Goal: Task Accomplishment & Management: Manage account settings

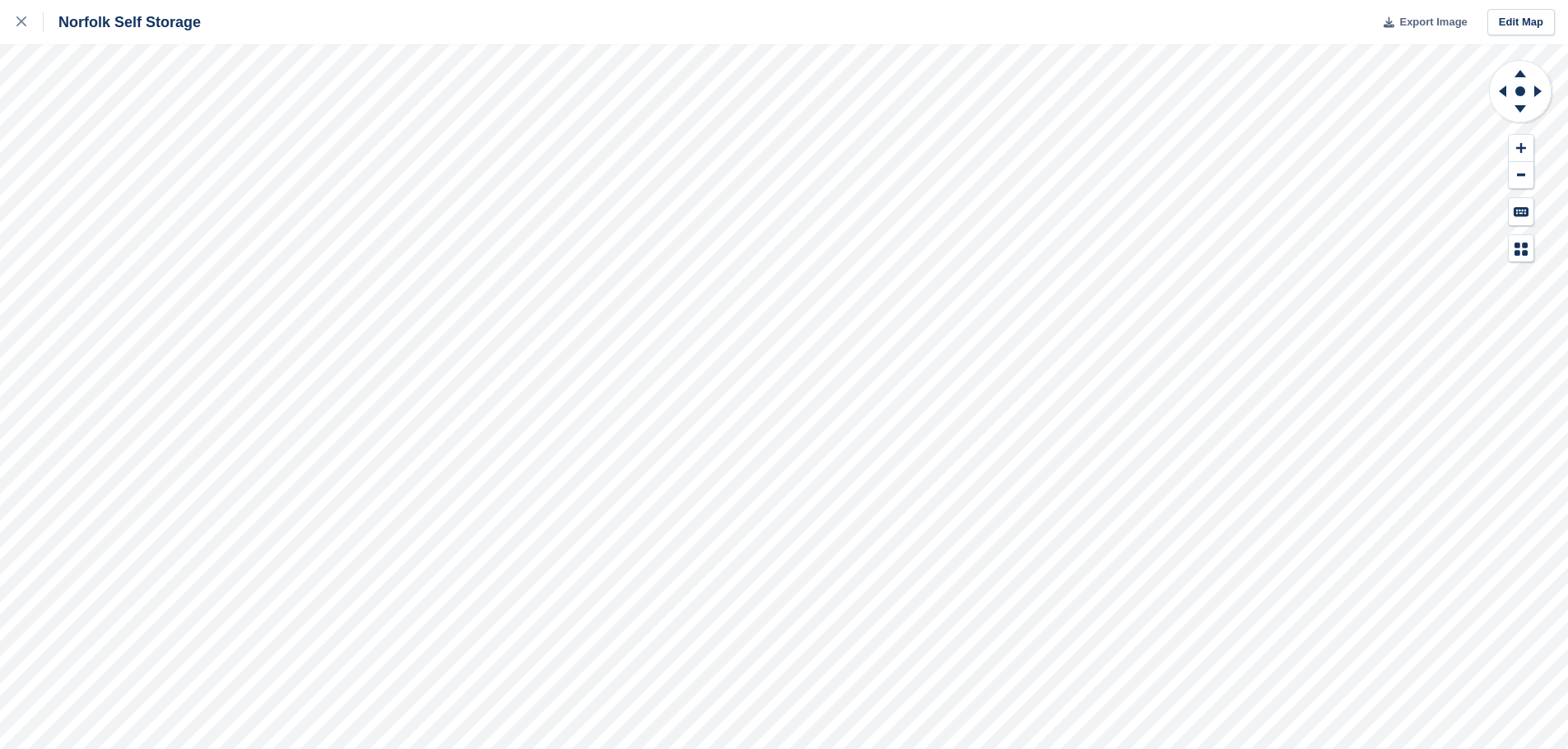
drag, startPoint x: 0, startPoint y: 0, endPoint x: 1416, endPoint y: 26, distance: 1416.2
click at [1416, 26] on span "Export Image" at bounding box center [1433, 21] width 67 height 17
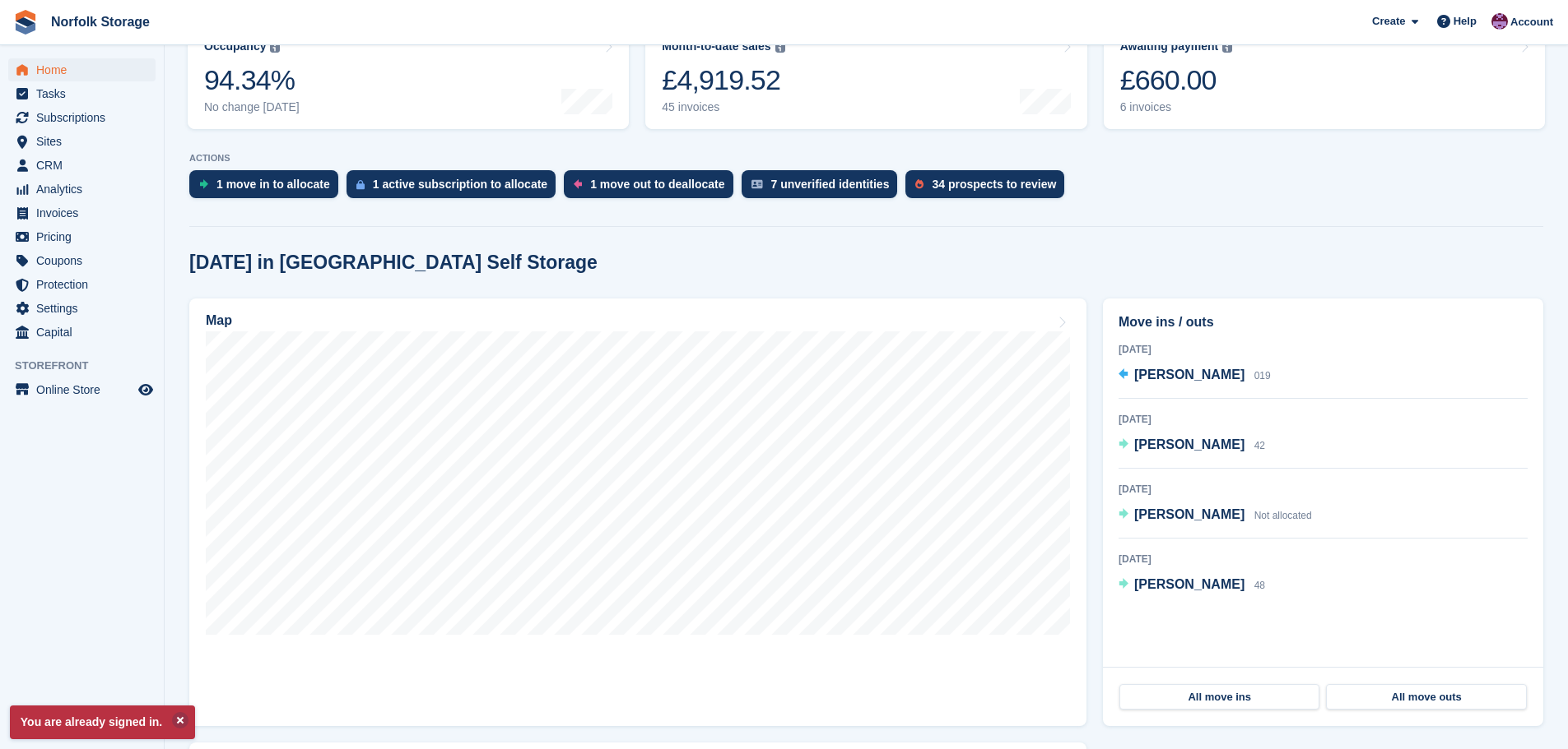
scroll to position [246, 0]
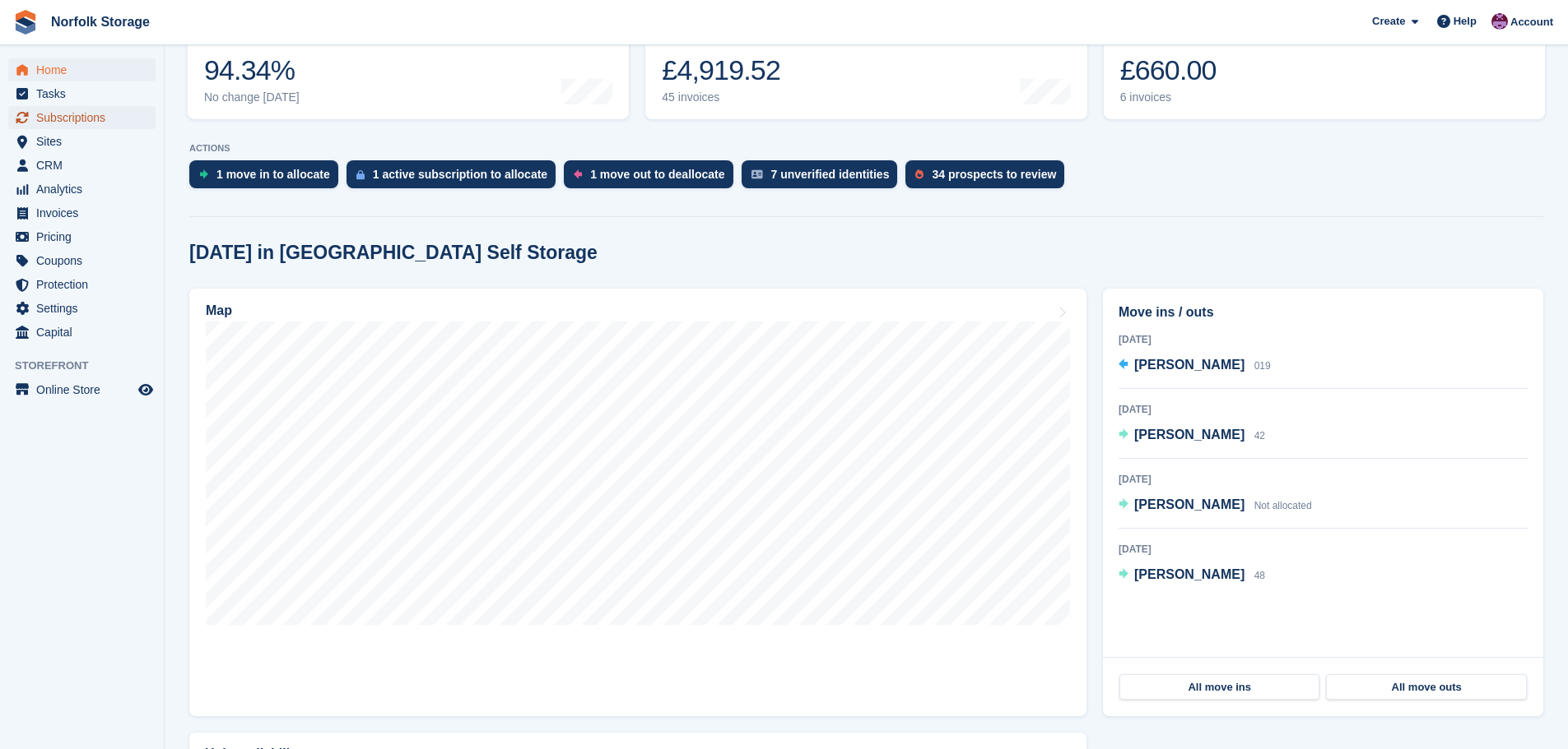
click at [96, 114] on span "Subscriptions" at bounding box center [85, 118] width 98 height 23
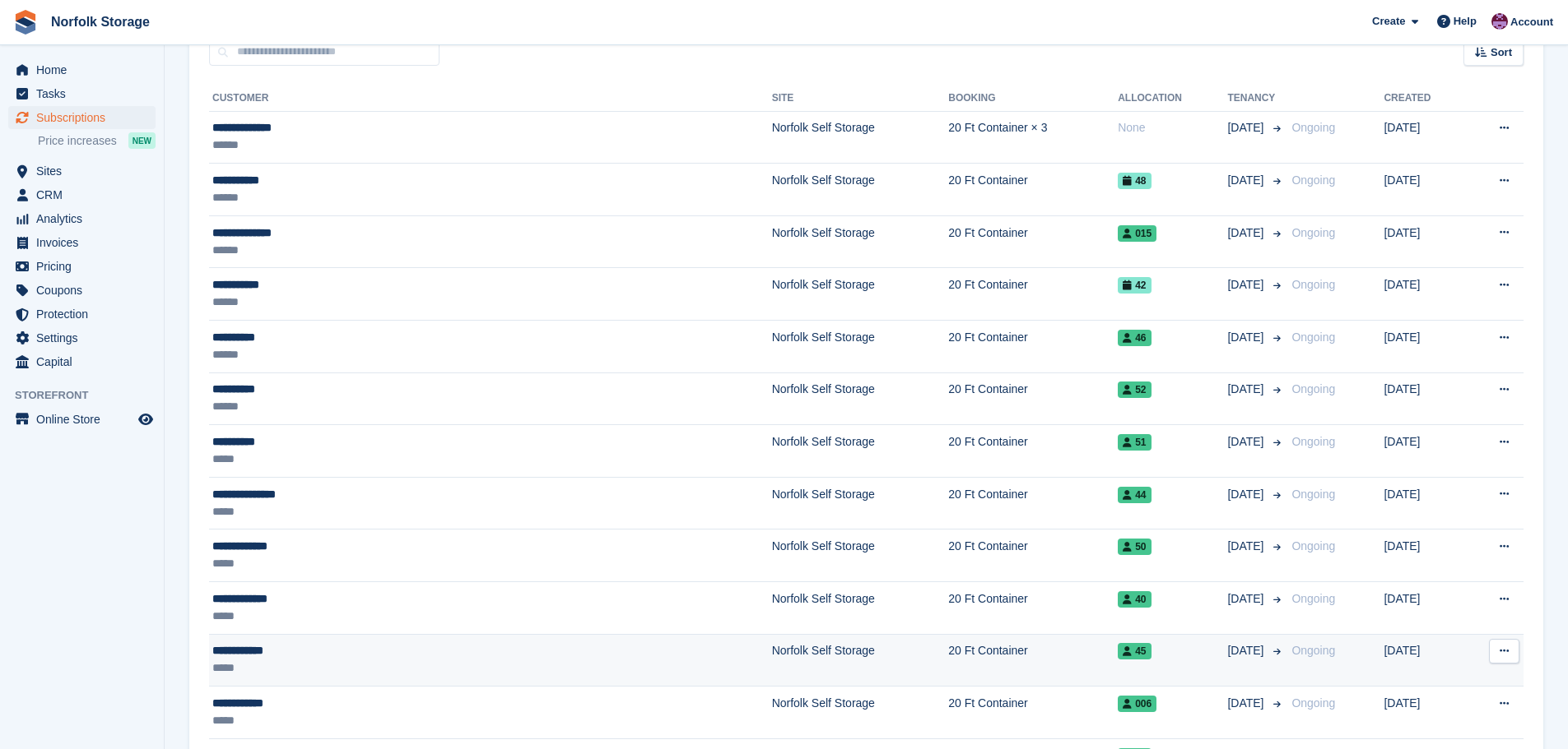
scroll to position [82, 0]
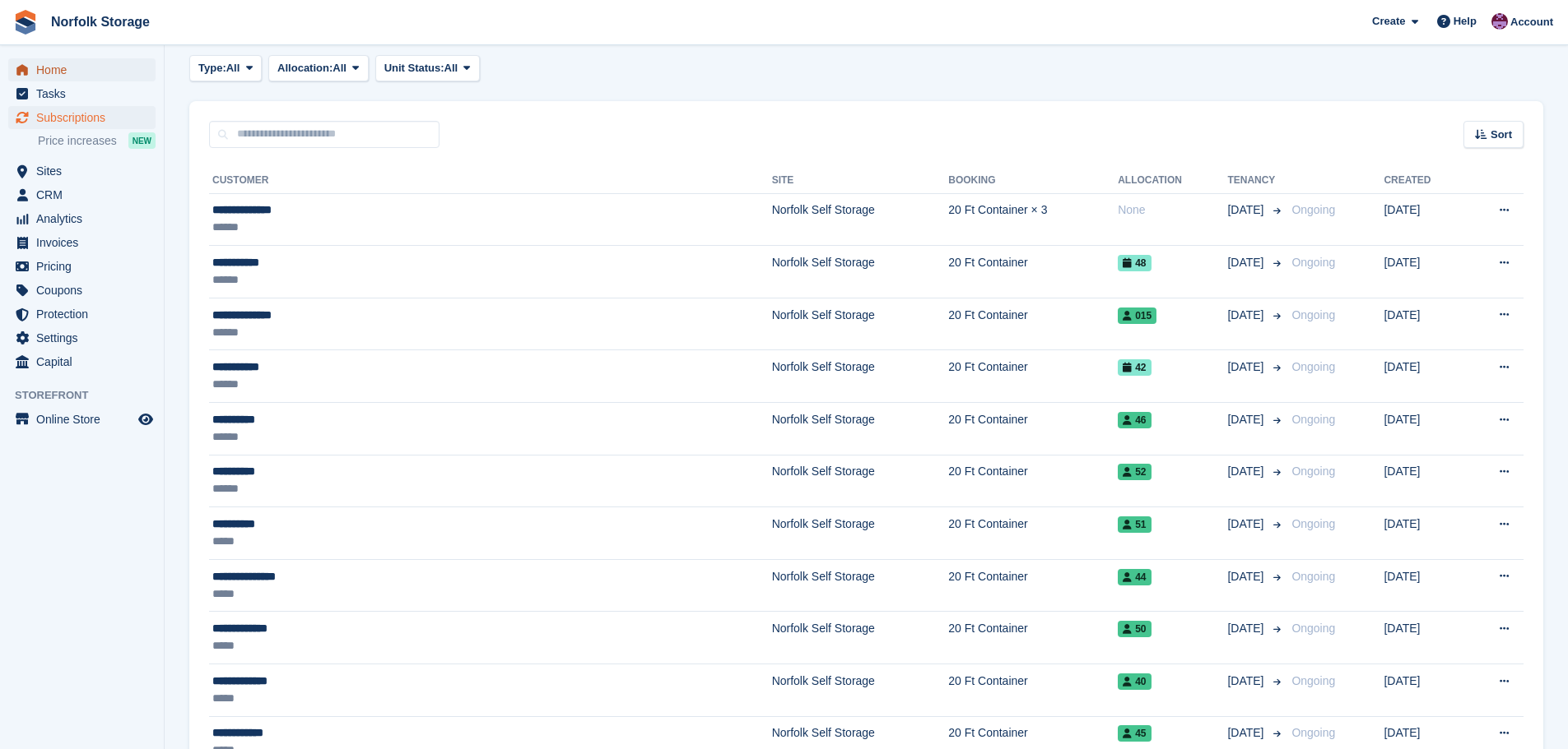
click at [47, 65] on span "Home" at bounding box center [85, 70] width 98 height 23
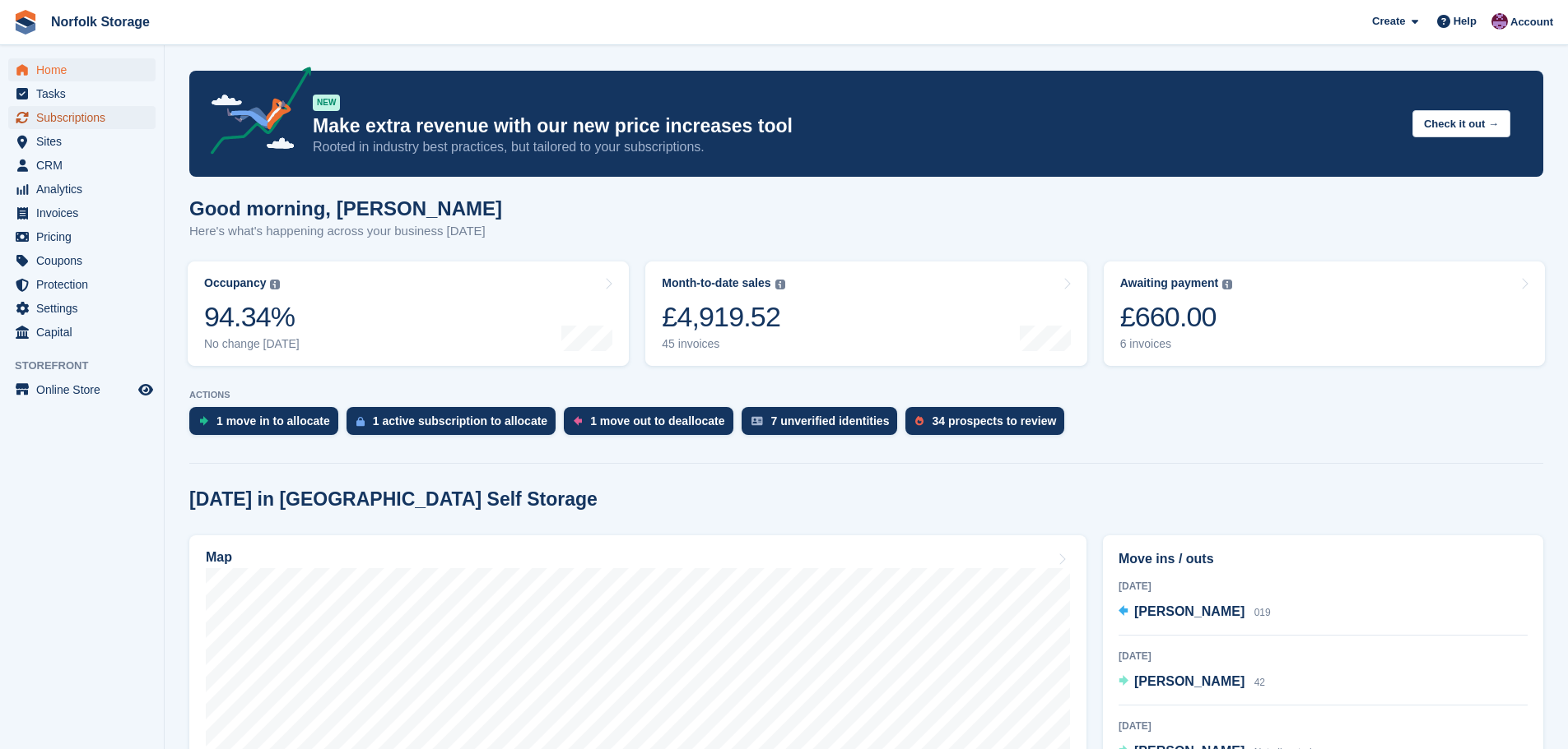
click at [70, 115] on span "Subscriptions" at bounding box center [85, 118] width 98 height 23
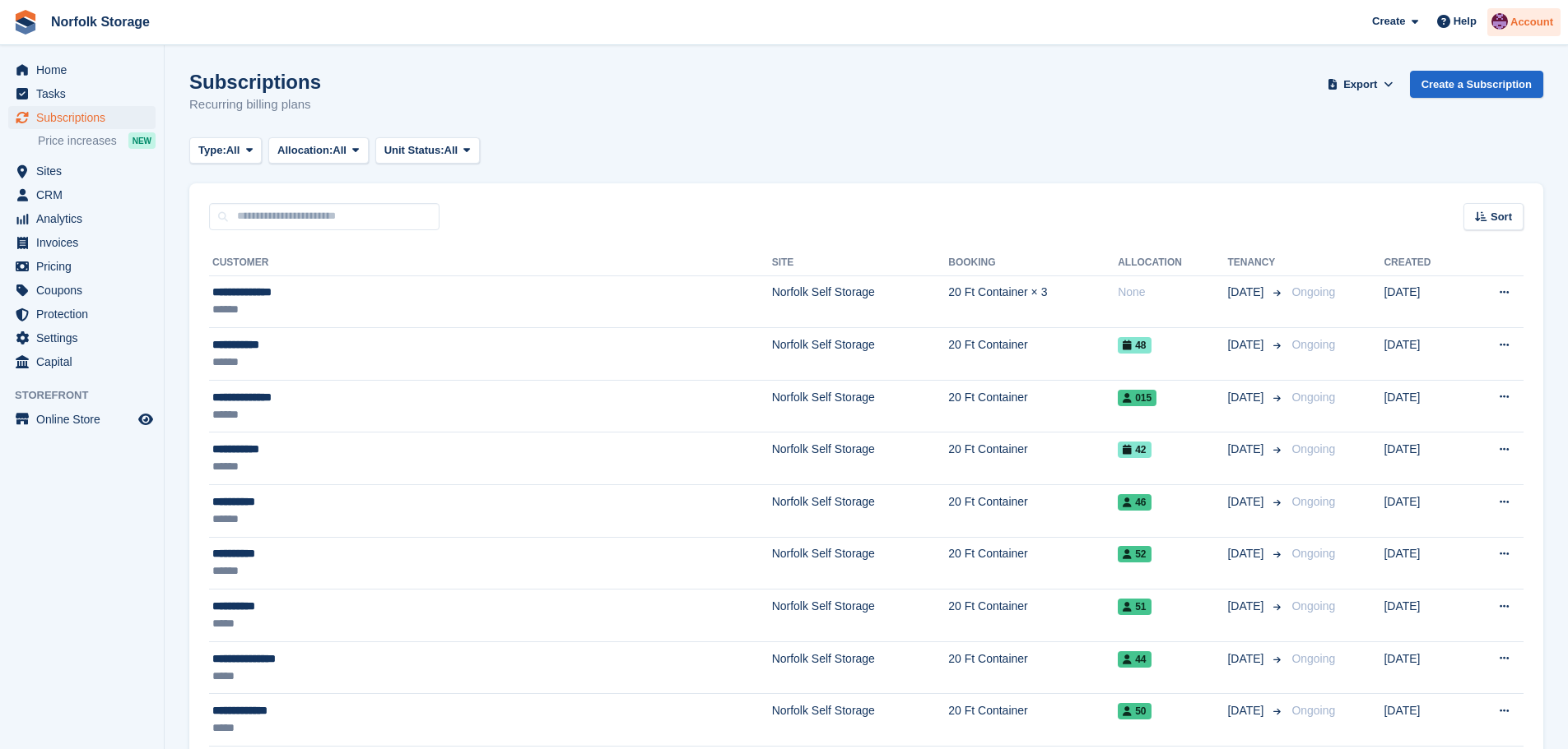
click at [1515, 24] on span "Account" at bounding box center [1532, 21] width 43 height 17
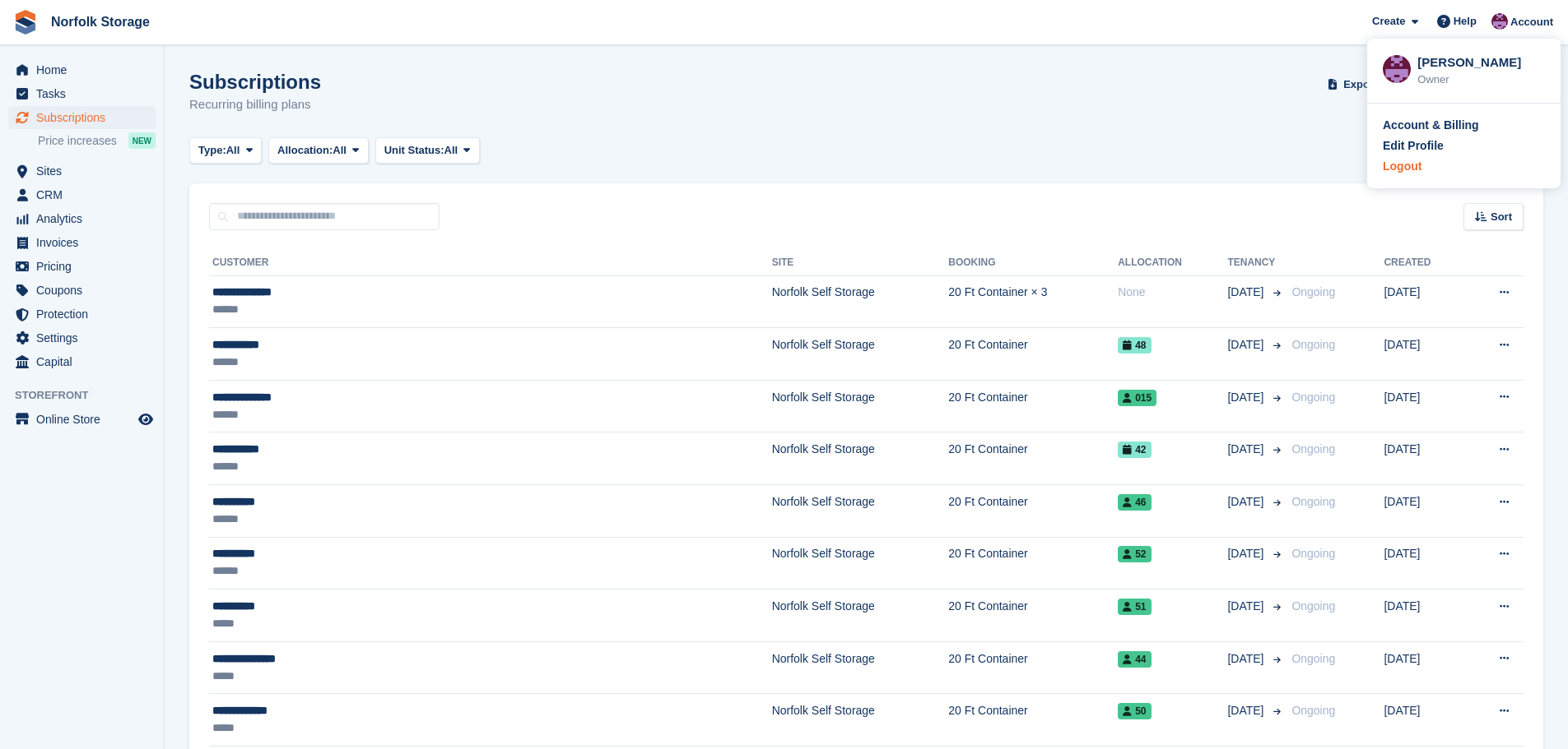
click at [1403, 168] on div "Logout" at bounding box center [1402, 167] width 39 height 18
